Goal: Transaction & Acquisition: Purchase product/service

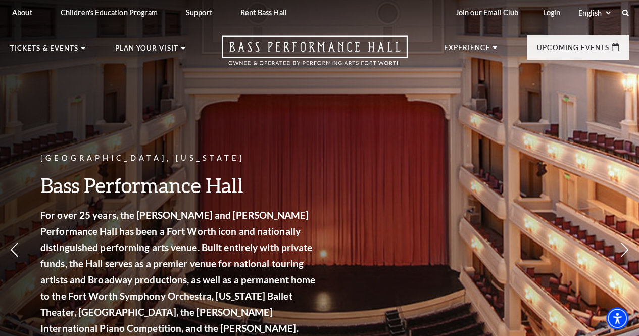
scroll to position [50, 0]
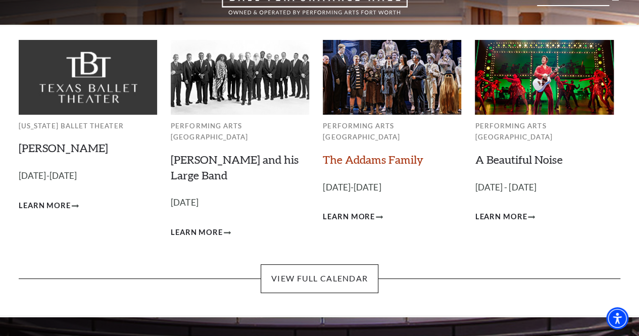
click at [362, 155] on link "The Addams Family" at bounding box center [373, 159] width 100 height 14
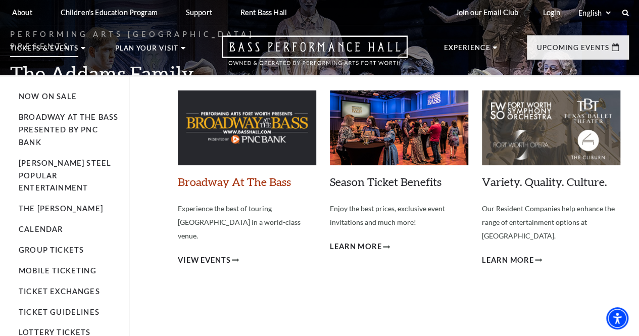
click at [253, 185] on link "Broadway At The Bass" at bounding box center [234, 182] width 113 height 14
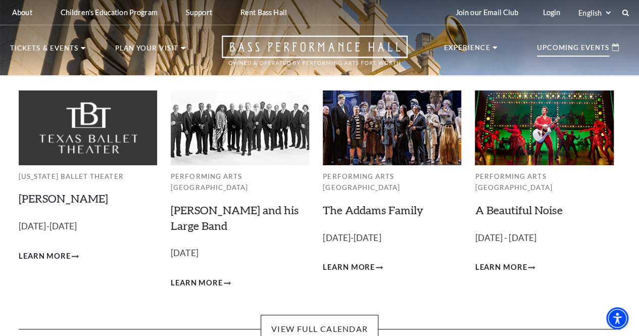
click at [556, 49] on p "Upcoming Events" at bounding box center [573, 50] width 72 height 12
click at [377, 203] on link "The Addams Family" at bounding box center [373, 210] width 100 height 14
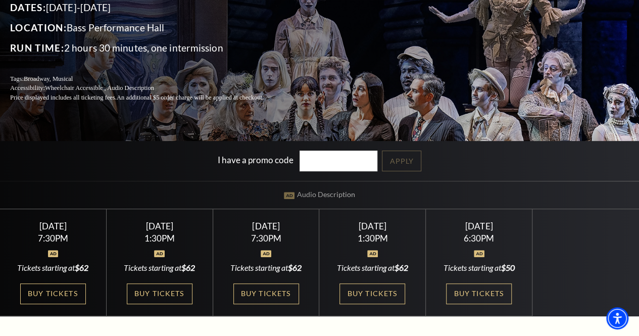
scroll to position [151, 0]
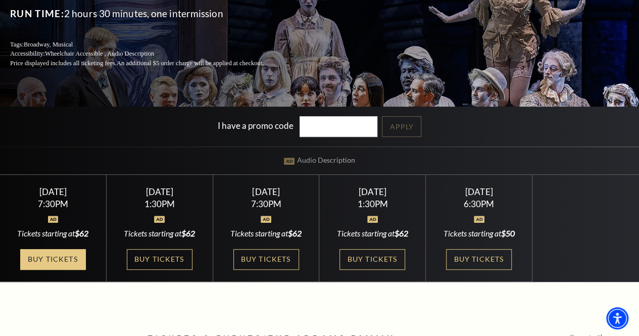
click at [56, 259] on link "Buy Tickets" at bounding box center [53, 259] width 66 height 21
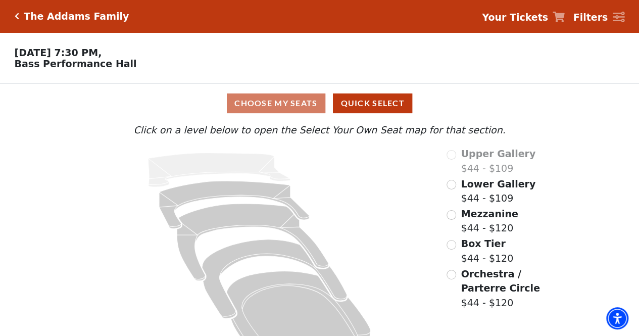
scroll to position [31, 0]
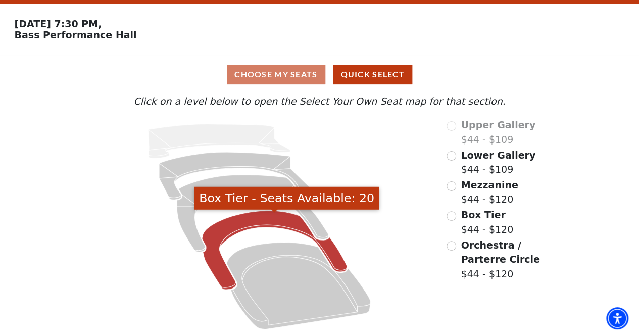
click at [222, 228] on icon "Box Tier - Seats Available: 20" at bounding box center [274, 249] width 145 height 79
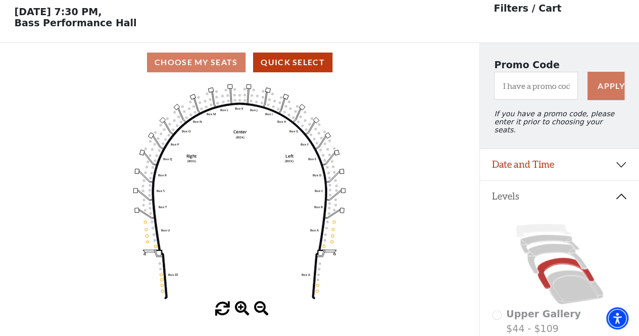
scroll to position [0, 0]
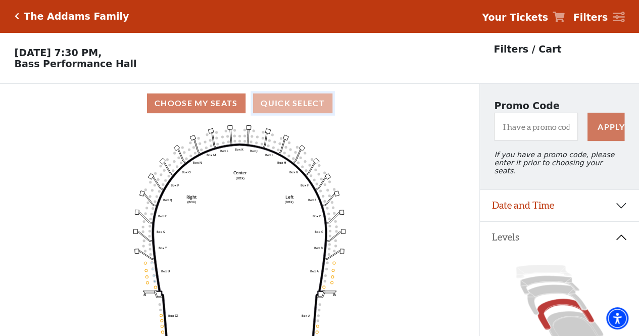
click at [285, 112] on button "Quick Select" at bounding box center [292, 103] width 79 height 20
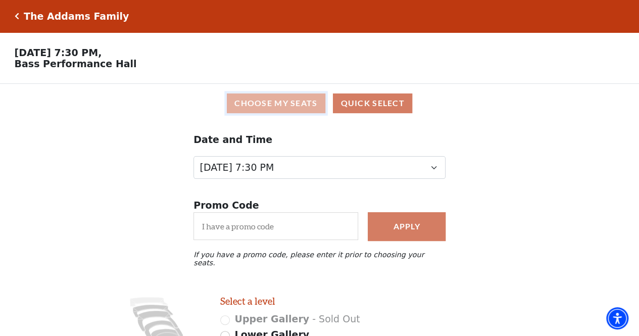
click at [274, 113] on button "Choose My Seats" at bounding box center [276, 103] width 98 height 20
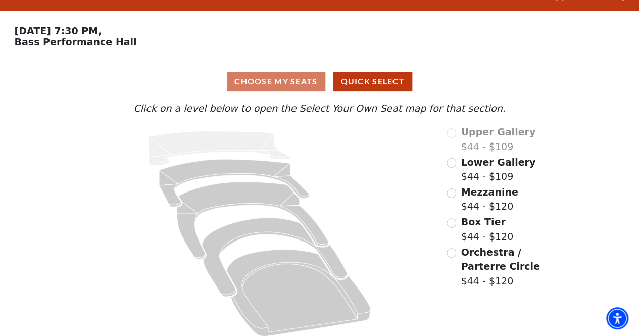
scroll to position [31, 0]
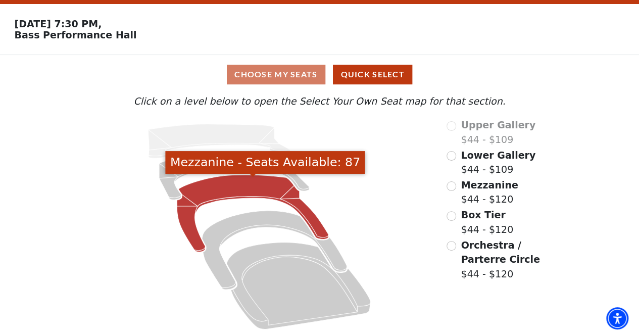
click at [246, 182] on icon "Mezzanine - Seats Available: 87" at bounding box center [252, 213] width 151 height 77
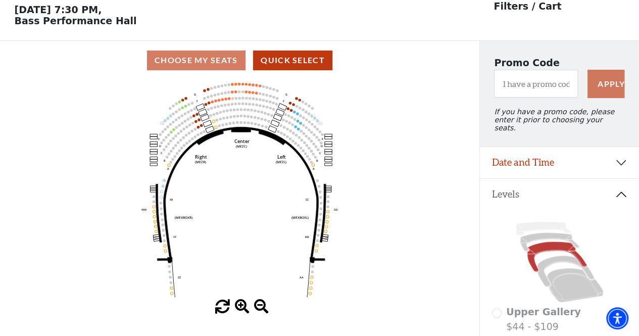
scroll to position [46, 0]
